Goal: Task Accomplishment & Management: Use online tool/utility

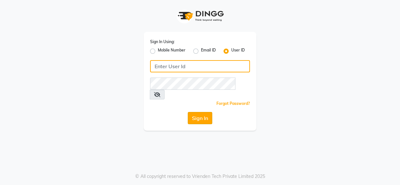
type input "1909makeover"
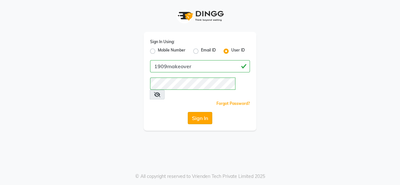
click at [196, 112] on button "Sign In" at bounding box center [200, 118] width 24 height 12
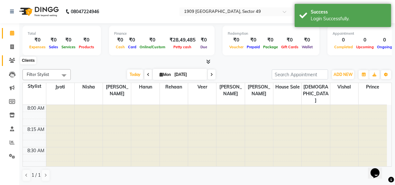
click at [13, 61] on icon at bounding box center [12, 60] width 6 height 5
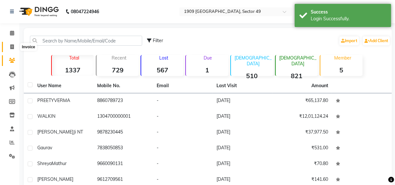
click at [14, 48] on span at bounding box center [11, 46] width 11 height 7
select select "service"
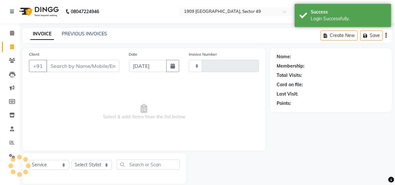
scroll to position [8, 0]
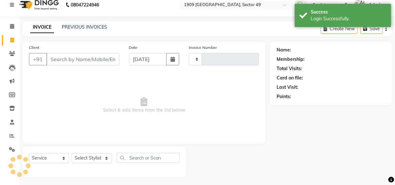
type input "2201"
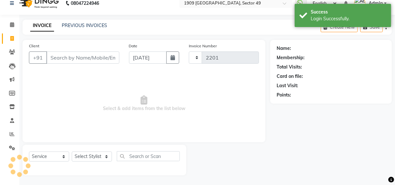
select select "6923"
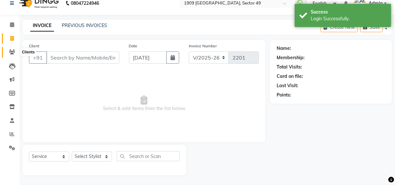
click at [11, 53] on icon at bounding box center [12, 52] width 6 height 5
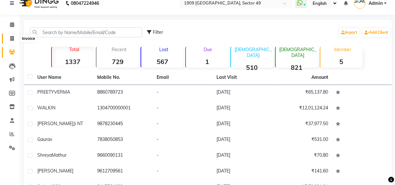
click at [14, 39] on span at bounding box center [11, 38] width 11 height 7
select select "service"
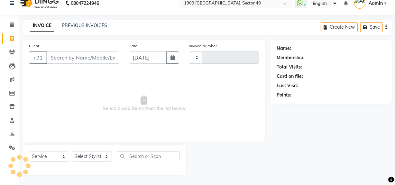
type input "2201"
select select "6923"
click at [77, 57] on input "Client" at bounding box center [82, 57] width 73 height 12
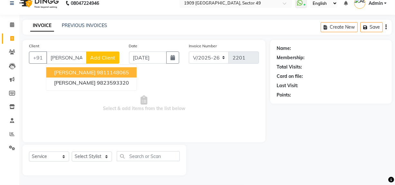
click at [84, 74] on span "[PERSON_NAME]" at bounding box center [75, 72] width 42 height 6
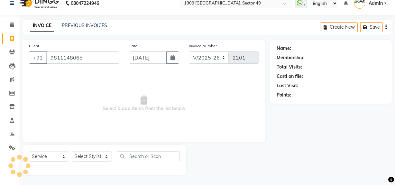
type input "9811148065"
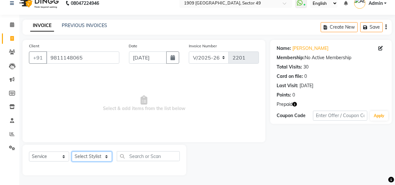
click at [98, 157] on select "Select Stylist [PERSON_NAME] [PERSON_NAME] House Sale Jyoti [PERSON_NAME] [PERS…" at bounding box center [92, 157] width 40 height 10
select select "57119"
click at [72, 152] on select "Select Stylist [PERSON_NAME] [PERSON_NAME] House Sale Jyoti [PERSON_NAME] [PERS…" at bounding box center [92, 157] width 40 height 10
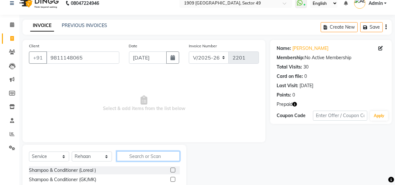
click at [158, 158] on input "text" at bounding box center [148, 156] width 63 height 10
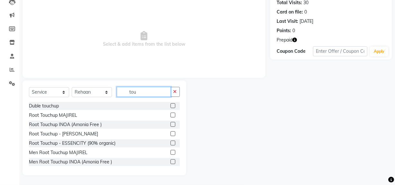
type input "tou"
click at [171, 126] on label at bounding box center [173, 124] width 5 height 5
click at [171, 126] on input "checkbox" at bounding box center [173, 125] width 4 height 4
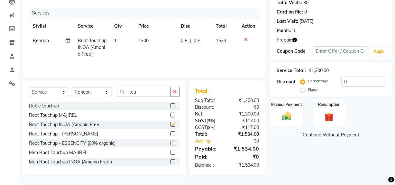
checkbox input "false"
click at [100, 93] on select "Select Stylist [PERSON_NAME] [PERSON_NAME] House Sale Jyoti [PERSON_NAME] [PERS…" at bounding box center [92, 92] width 40 height 10
select select "68164"
click at [72, 87] on select "Select Stylist [PERSON_NAME] [PERSON_NAME] House Sale Jyoti [PERSON_NAME] [PERS…" at bounding box center [92, 92] width 40 height 10
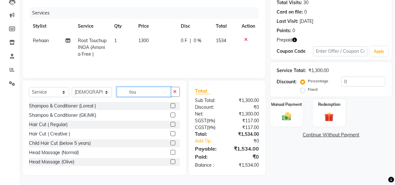
click at [143, 90] on input "tou" at bounding box center [144, 92] width 54 height 10
drag, startPoint x: 143, startPoint y: 90, endPoint x: 146, endPoint y: 93, distance: 4.6
click at [146, 93] on input "tou" at bounding box center [144, 92] width 54 height 10
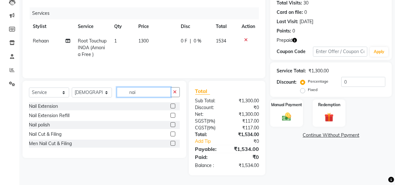
scroll to position [72, 0]
type input "nail"
click at [172, 125] on label at bounding box center [173, 124] width 5 height 5
click at [172, 125] on input "checkbox" at bounding box center [173, 125] width 4 height 4
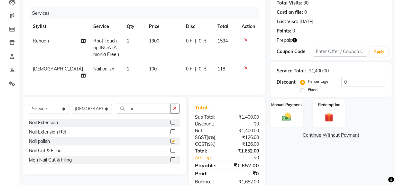
checkbox input "false"
click at [173, 150] on label at bounding box center [173, 150] width 5 height 5
click at [173, 150] on input "checkbox" at bounding box center [173, 151] width 4 height 4
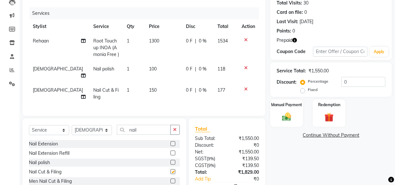
checkbox input "false"
click at [153, 88] on td "150" at bounding box center [163, 93] width 37 height 21
select select "68164"
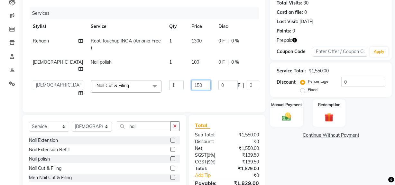
click at [192, 82] on input "150" at bounding box center [201, 85] width 19 height 10
type input "100"
click at [302, 156] on div "Name: [PERSON_NAME] Membership: No Active Membership Total Visits: 30 Card on f…" at bounding box center [333, 93] width 126 height 234
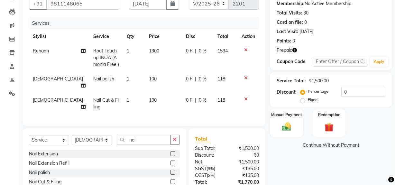
scroll to position [48, 0]
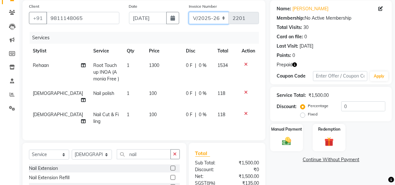
click at [203, 18] on select "V/2025 V/2025-26" at bounding box center [209, 18] width 40 height 12
select select "6924"
click at [189, 12] on select "V/2025 V/2025-26" at bounding box center [209, 18] width 40 height 12
type input "2372"
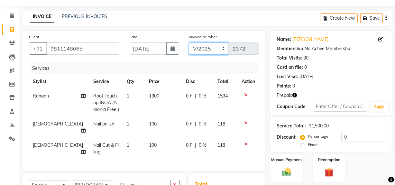
scroll to position [6, 0]
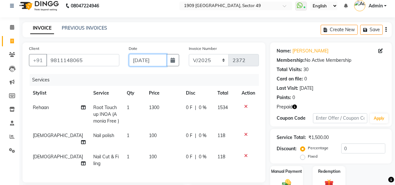
click at [145, 63] on input "[DATE]" at bounding box center [148, 60] width 38 height 12
select select "9"
select select "2025"
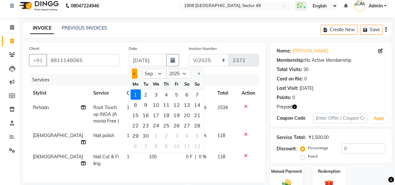
click at [133, 75] on button "Previous month" at bounding box center [134, 74] width 5 height 10
select select "8"
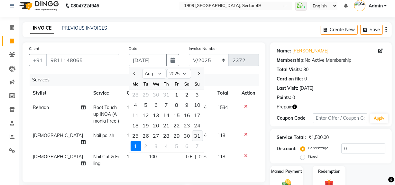
click at [196, 135] on div "31" at bounding box center [197, 136] width 10 height 10
type input "[DATE]"
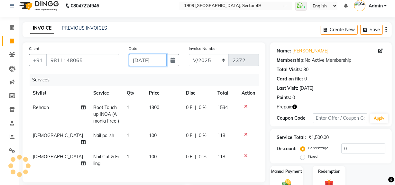
type input "2201"
select select "6923"
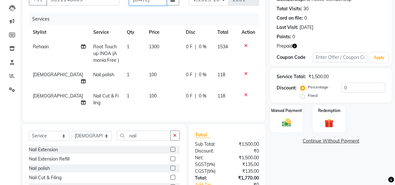
scroll to position [108, 0]
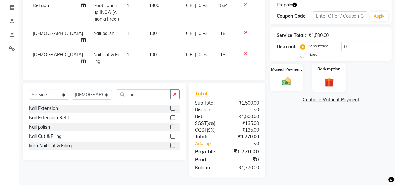
click at [302, 78] on img at bounding box center [329, 82] width 15 height 12
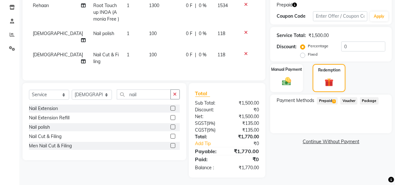
click at [302, 101] on span "Prepaid 1" at bounding box center [327, 100] width 21 height 7
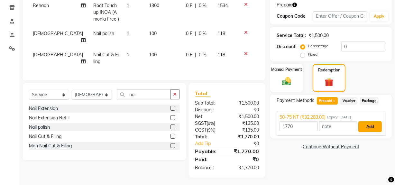
click at [302, 125] on button "Add" at bounding box center [370, 126] width 23 height 11
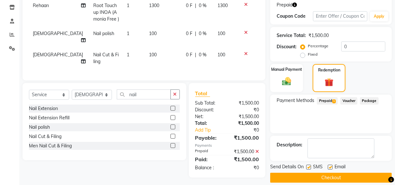
drag, startPoint x: 393, startPoint y: 133, endPoint x: 391, endPoint y: 164, distance: 31.3
click at [302, 163] on div "Name: [PERSON_NAME] Membership: No Active Membership Total Visits: 30 Card on f…" at bounding box center [333, 61] width 126 height 242
click at [302, 118] on div "Payment Methods Prepaid 1 Voucher Package" at bounding box center [331, 114] width 122 height 39
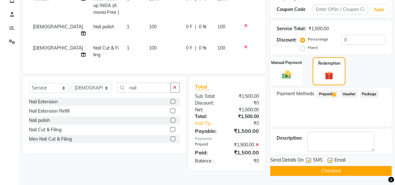
click at [302, 162] on label at bounding box center [308, 160] width 5 height 5
click at [302, 162] on input "checkbox" at bounding box center [308, 161] width 4 height 4
checkbox input "false"
click at [302, 174] on button "Checkout" at bounding box center [331, 171] width 122 height 10
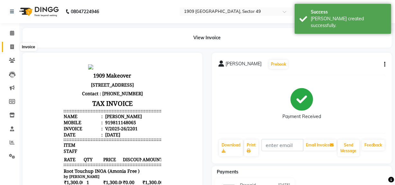
click at [12, 45] on icon at bounding box center [12, 46] width 4 height 5
select select "6923"
select select "service"
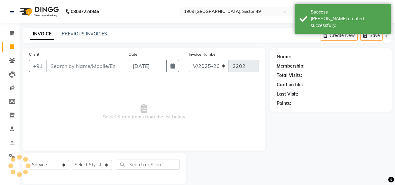
scroll to position [8, 0]
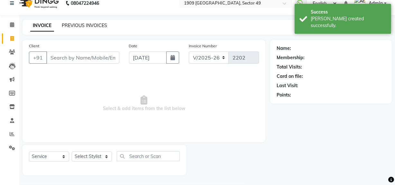
click at [93, 23] on link "PREVIOUS INVOICES" at bounding box center [84, 26] width 45 height 6
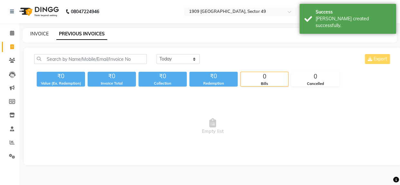
click at [40, 36] on link "INVOICE" at bounding box center [39, 34] width 18 height 6
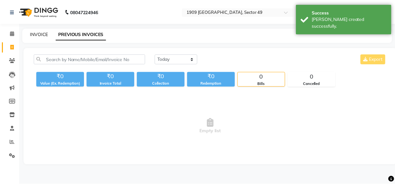
scroll to position [8, 0]
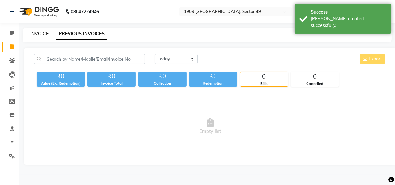
select select "6923"
select select "service"
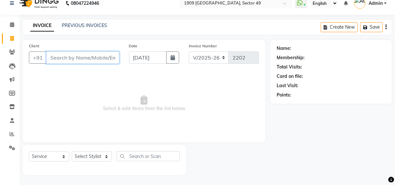
click at [76, 61] on input "Client" at bounding box center [82, 57] width 73 height 12
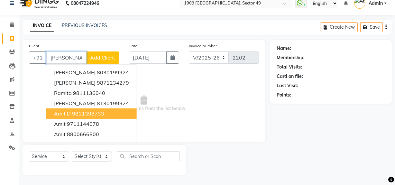
click at [94, 113] on ngb-highlight "9811398733" at bounding box center [88, 113] width 32 height 6
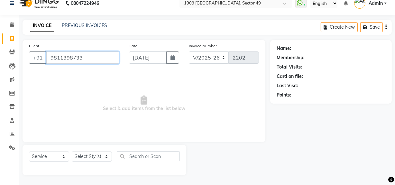
type input "9811398733"
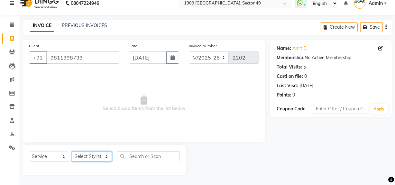
click at [93, 157] on select "Select Stylist [PERSON_NAME] [PERSON_NAME] House Sale Jyoti [PERSON_NAME] [PERS…" at bounding box center [92, 157] width 40 height 10
select select "57119"
click at [72, 152] on select "Select Stylist [PERSON_NAME] [PERSON_NAME] House Sale Jyoti [PERSON_NAME] [PERS…" at bounding box center [92, 157] width 40 height 10
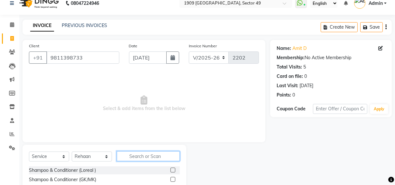
click at [164, 157] on input "text" at bounding box center [148, 156] width 63 height 10
type input "bea"
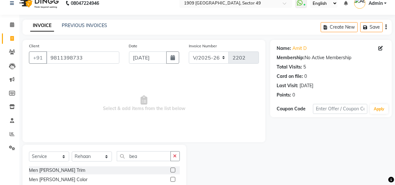
click at [173, 170] on label at bounding box center [173, 170] width 5 height 5
click at [173, 170] on input "checkbox" at bounding box center [173, 170] width 4 height 4
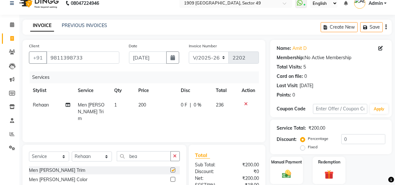
checkbox input "false"
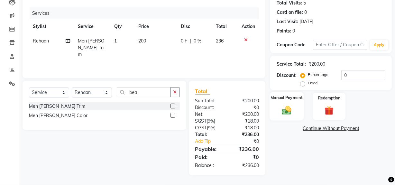
click at [291, 104] on div "Manual Payment" at bounding box center [287, 106] width 34 height 29
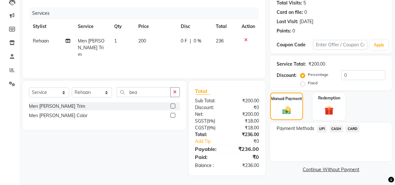
click at [302, 126] on span "UPI" at bounding box center [322, 128] width 10 height 7
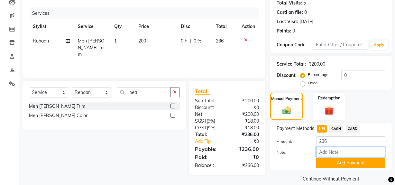
drag, startPoint x: 325, startPoint y: 149, endPoint x: 330, endPoint y: 155, distance: 7.6
click at [302, 150] on input "Note:" at bounding box center [350, 152] width 69 height 10
click at [302, 161] on button "Add Payment" at bounding box center [350, 163] width 69 height 10
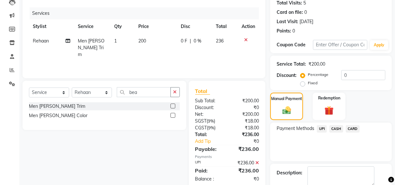
scroll to position [107, 0]
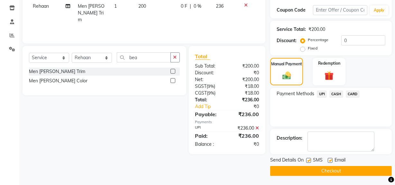
click at [302, 161] on label at bounding box center [308, 160] width 5 height 5
click at [302, 161] on input "checkbox" at bounding box center [308, 161] width 4 height 4
checkbox input "false"
click at [302, 171] on button "Checkout" at bounding box center [331, 171] width 122 height 10
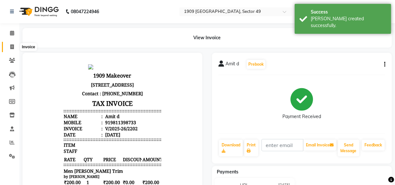
click at [13, 44] on icon at bounding box center [12, 46] width 4 height 5
select select "6923"
select select "service"
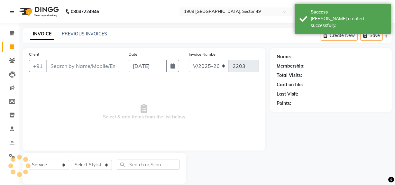
scroll to position [8, 0]
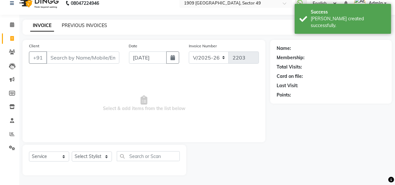
click at [90, 25] on link "PREVIOUS INVOICES" at bounding box center [84, 26] width 45 height 6
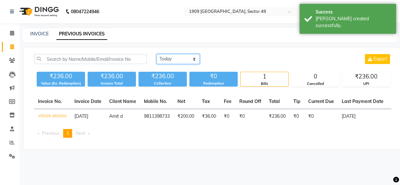
click at [177, 59] on select "[DATE] [DATE] Custom Range" at bounding box center [177, 59] width 43 height 10
click at [156, 54] on select "[DATE] [DATE] Custom Range" at bounding box center [177, 59] width 43 height 10
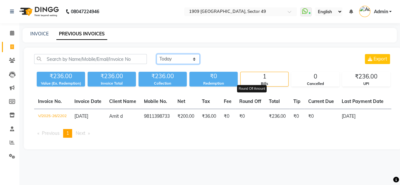
select select "[DATE]"
